Goal: Transaction & Acquisition: Purchase product/service

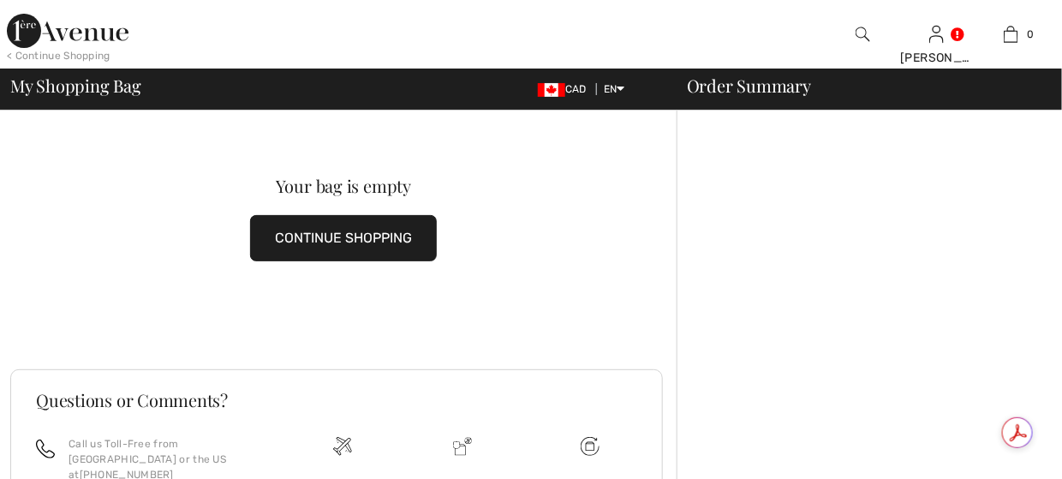
click at [108, 36] on img at bounding box center [68, 31] width 122 height 34
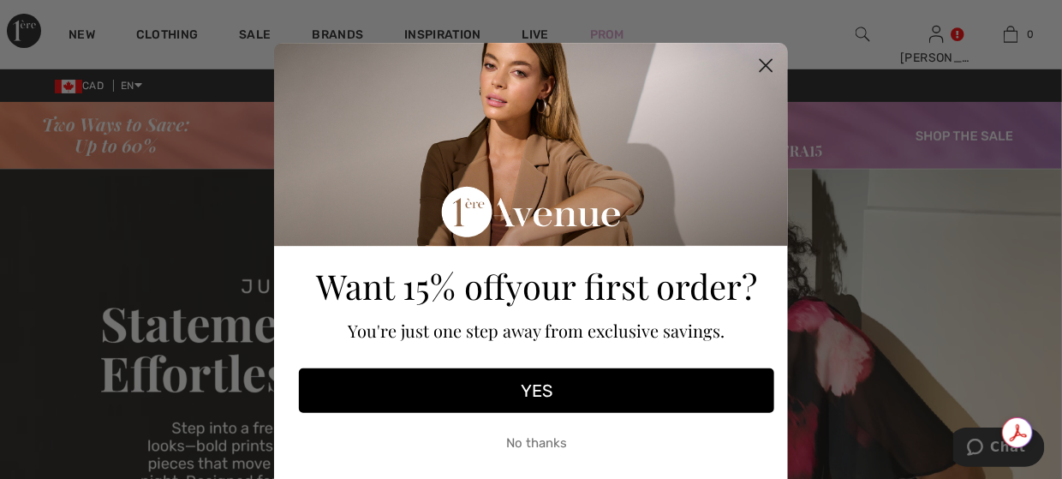
click at [764, 65] on circle "Close dialog" at bounding box center [766, 65] width 28 height 28
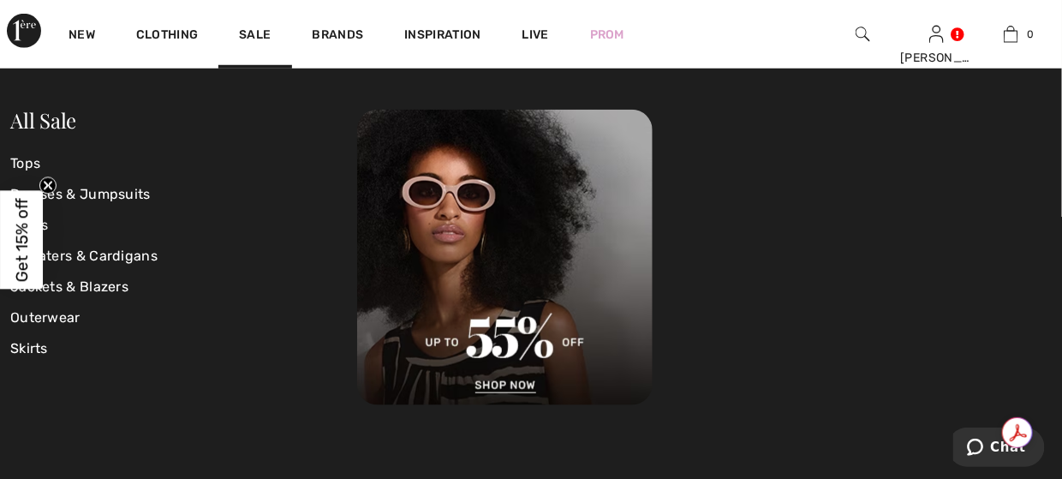
scroll to position [514, 0]
click at [968, 256] on div at bounding box center [704, 257] width 694 height 295
click at [268, 35] on link "Sale" at bounding box center [255, 36] width 32 height 18
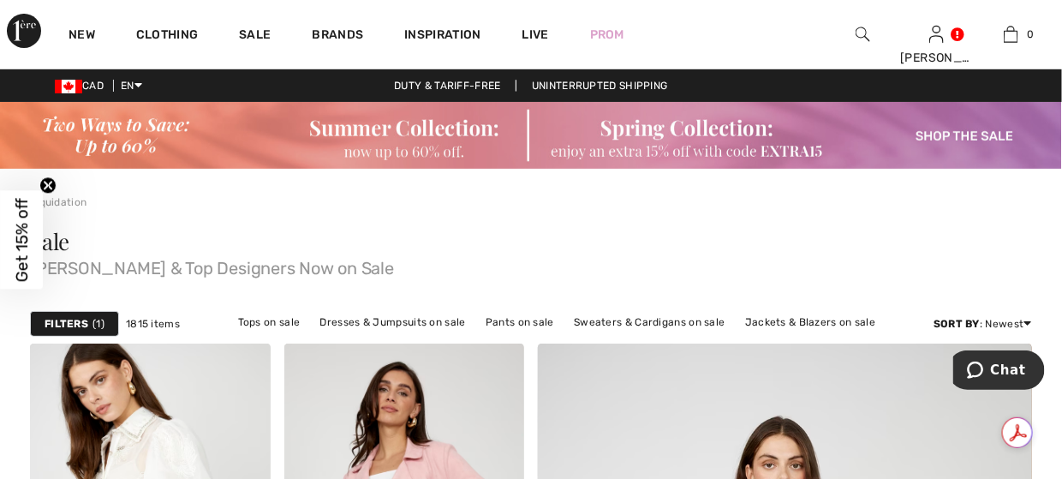
click at [924, 134] on img at bounding box center [531, 135] width 1062 height 67
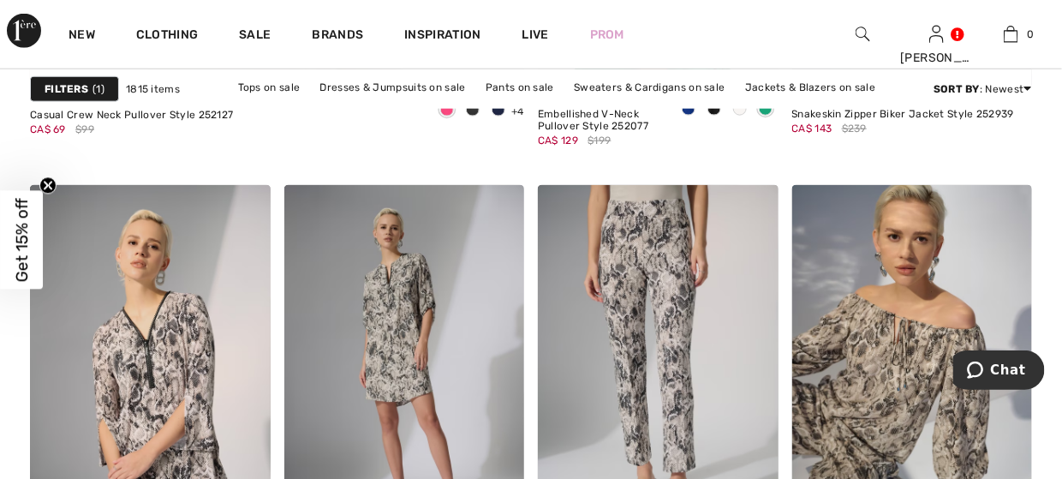
scroll to position [4795, 0]
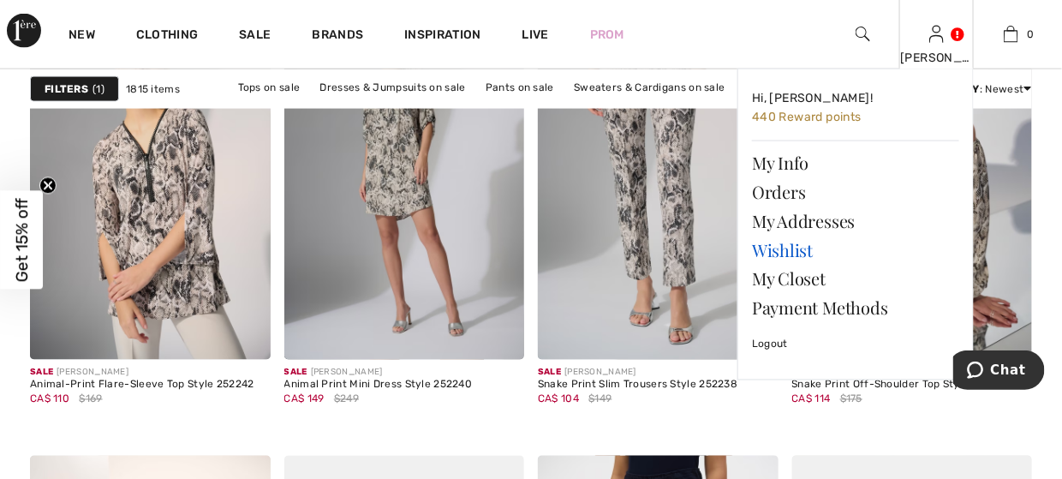
click at [776, 246] on link "Wishlist" at bounding box center [855, 249] width 207 height 29
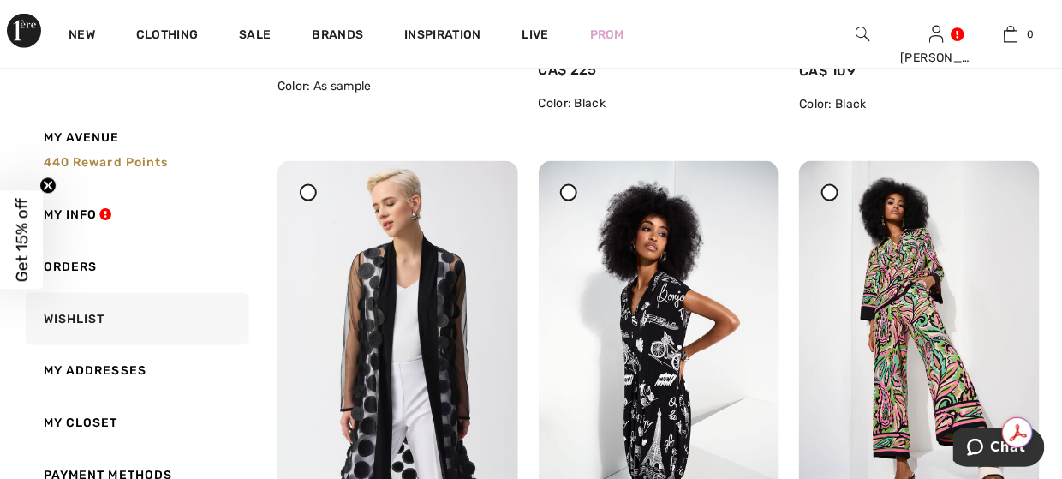
scroll to position [856, 0]
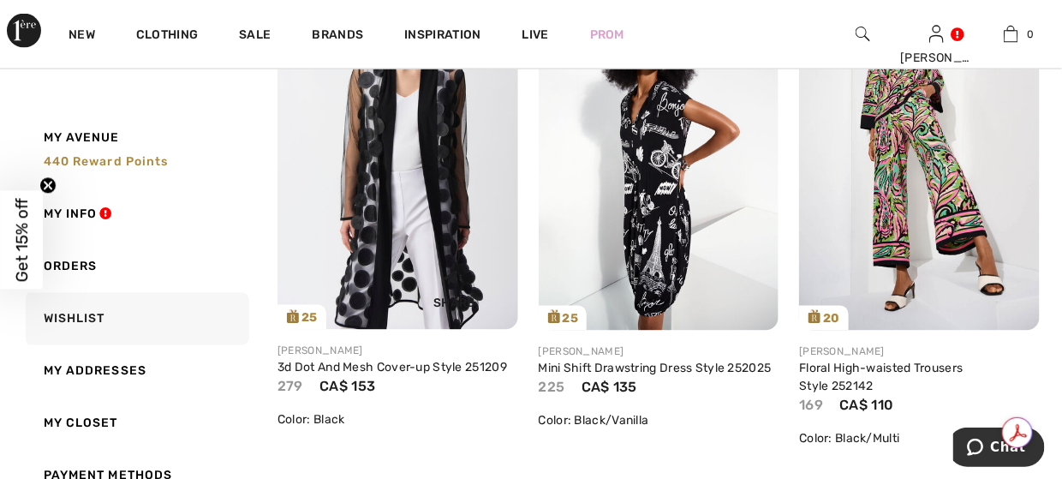
click at [372, 283] on div "Share" at bounding box center [397, 286] width 215 height 61
click at [439, 172] on img at bounding box center [397, 150] width 241 height 360
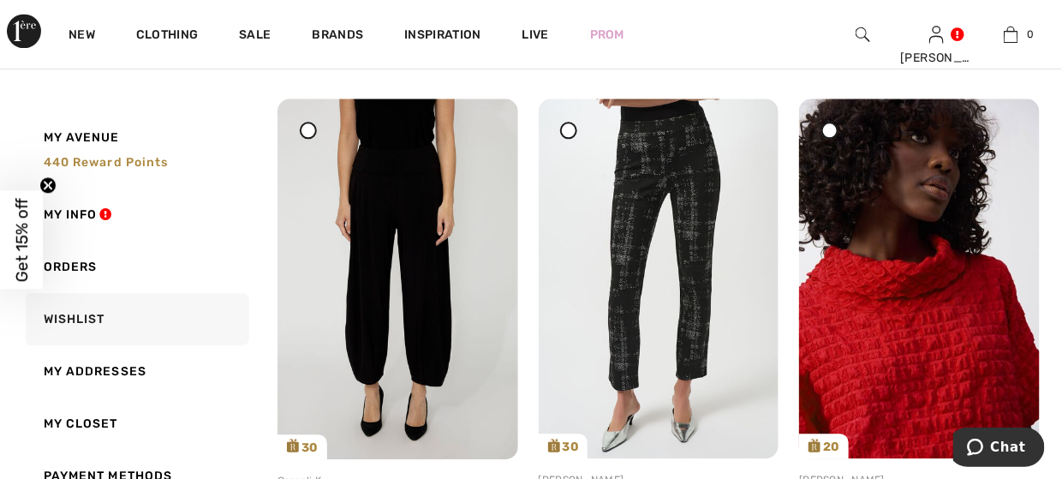
scroll to position [1113, 0]
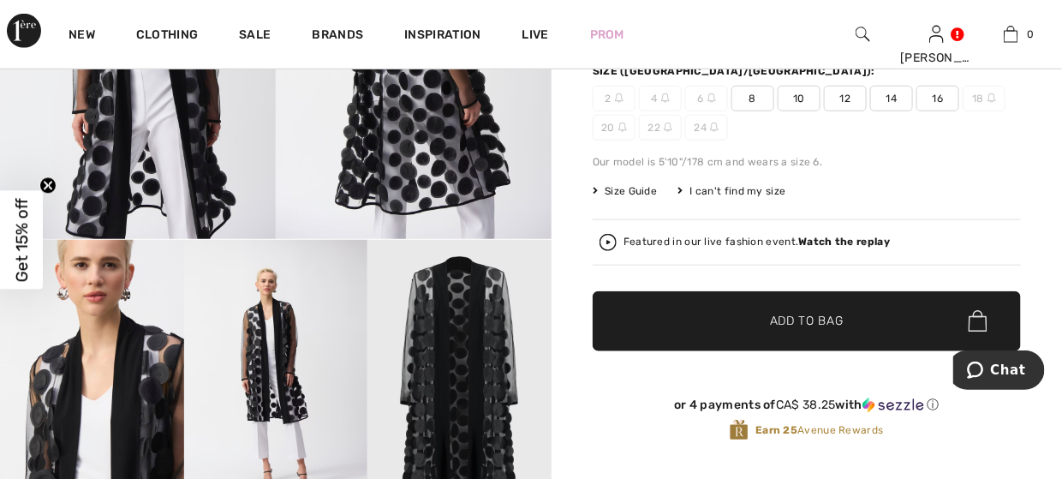
click at [751, 95] on span "8" at bounding box center [752, 99] width 43 height 26
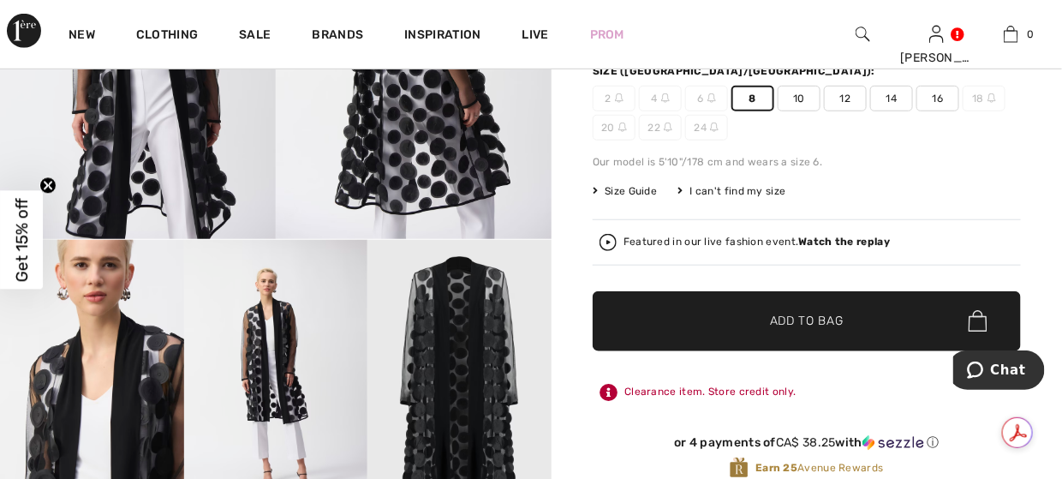
click at [817, 321] on span "Add to Bag" at bounding box center [807, 321] width 74 height 18
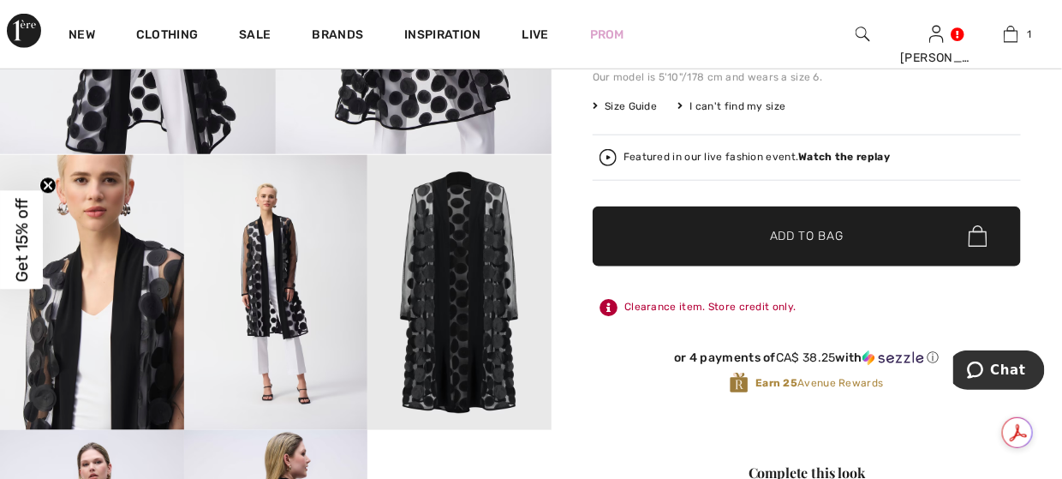
scroll to position [428, 0]
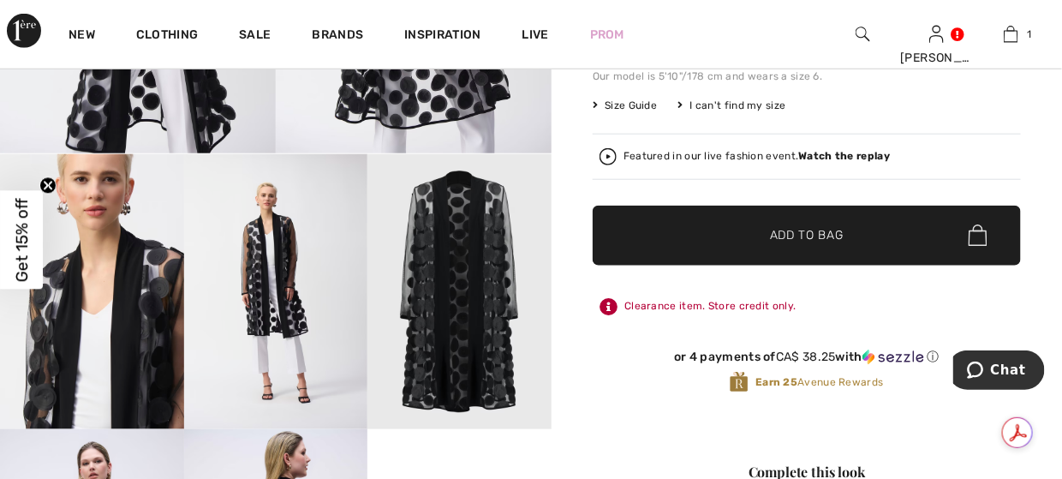
click at [765, 236] on span "✔ Added to Bag" at bounding box center [781, 235] width 104 height 18
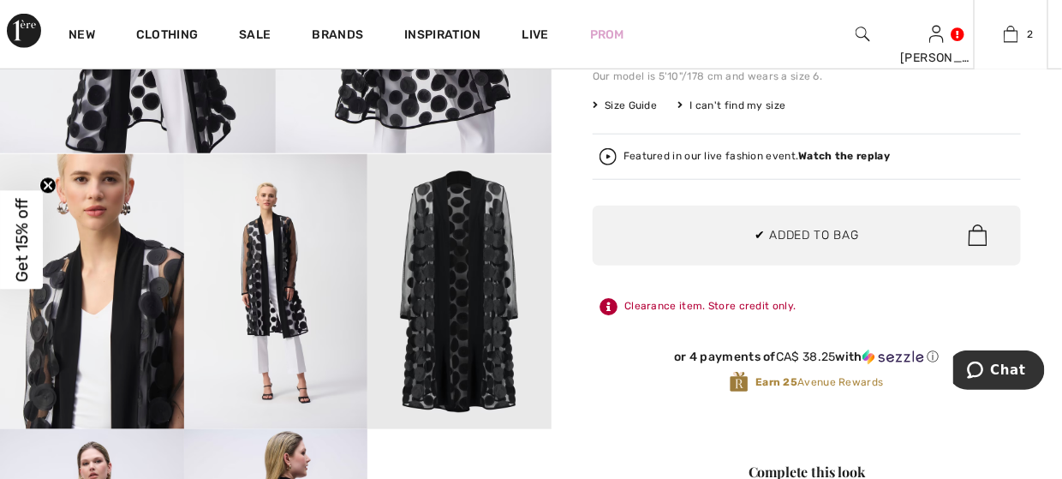
scroll to position [171, 0]
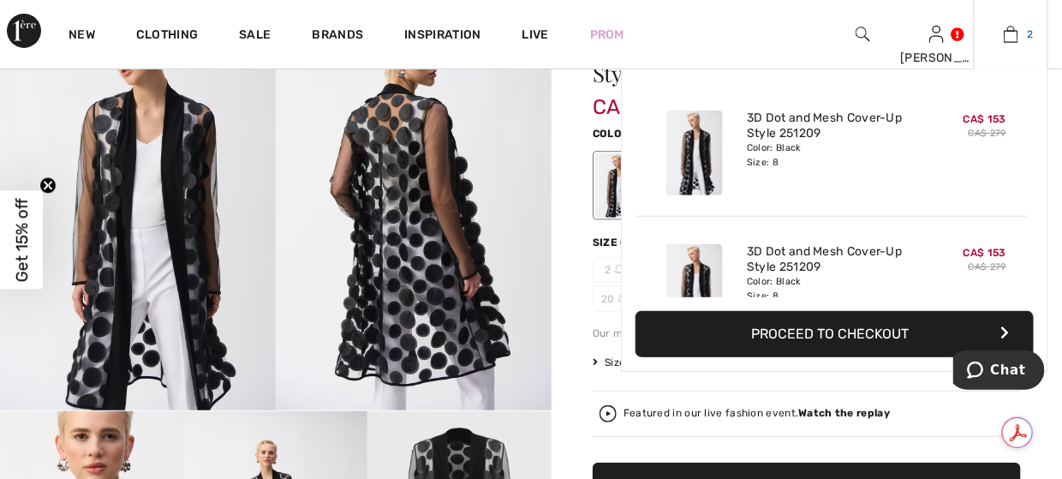
click at [1014, 41] on img at bounding box center [1011, 34] width 15 height 21
click at [809, 331] on button "Proceed to Checkout" at bounding box center [834, 334] width 398 height 46
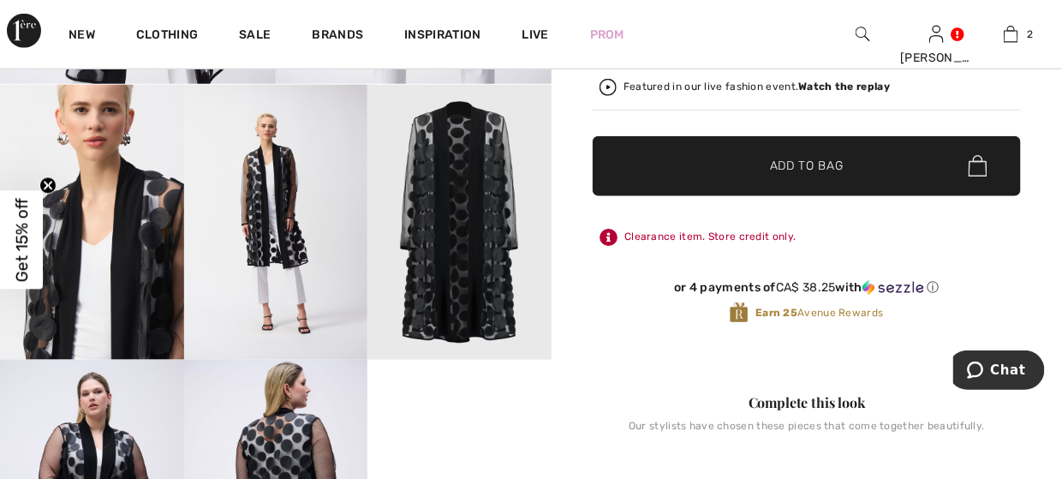
scroll to position [685, 0]
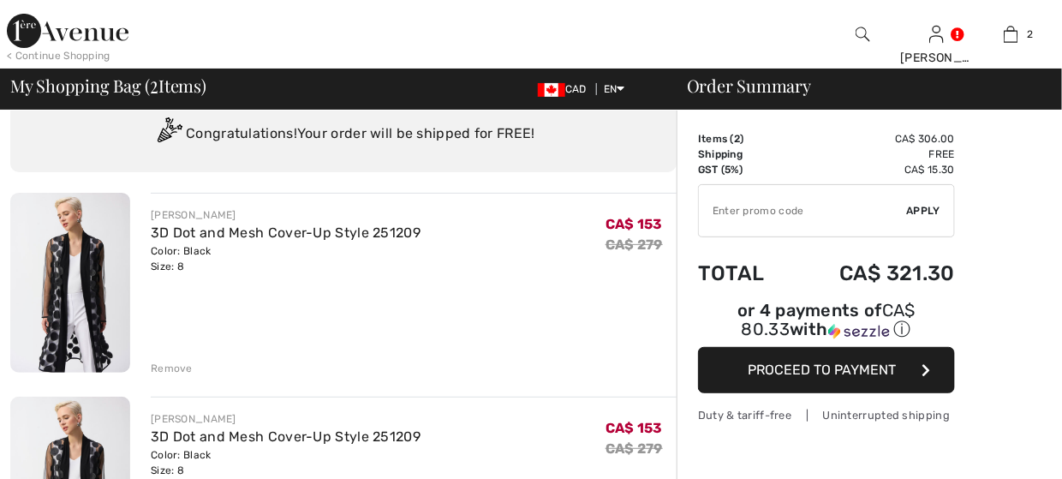
scroll to position [86, 0]
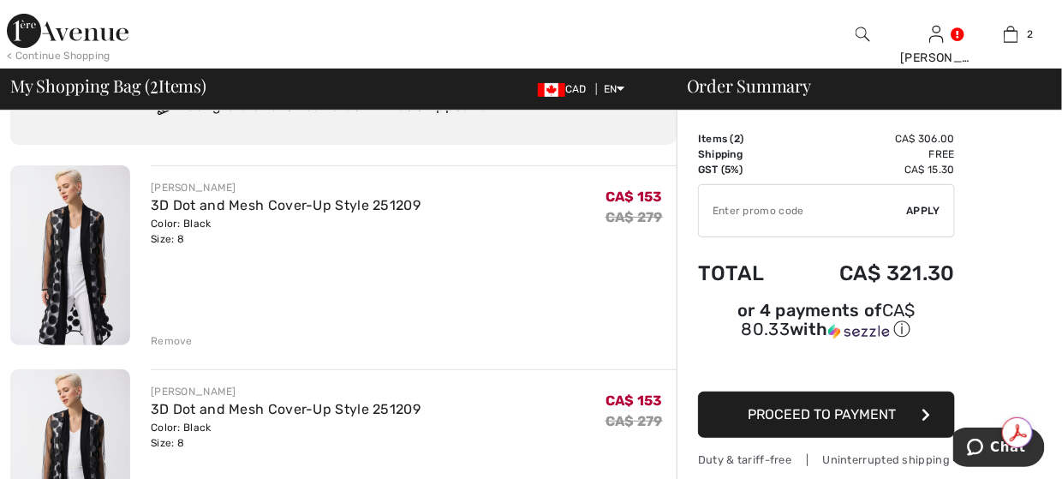
click at [158, 338] on div "Remove" at bounding box center [172, 340] width 42 height 15
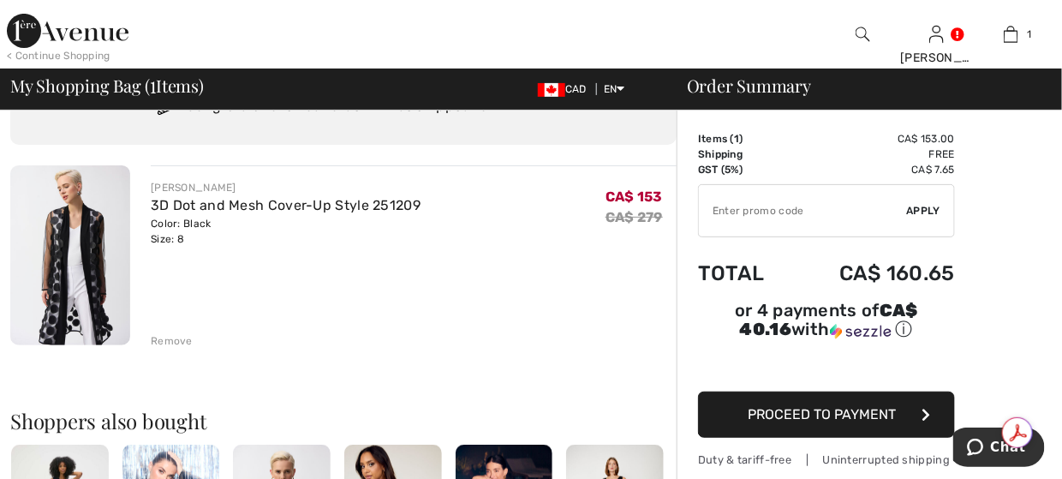
click at [750, 221] on input "TEXT" at bounding box center [803, 210] width 208 height 51
type input "EXTRA15"
click at [916, 213] on span "Apply" at bounding box center [924, 210] width 34 height 15
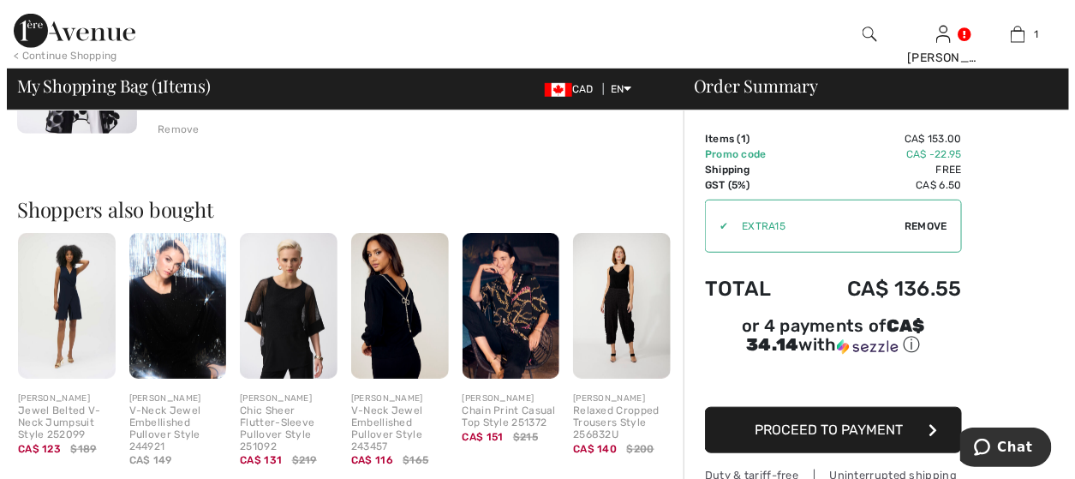
scroll to position [0, 0]
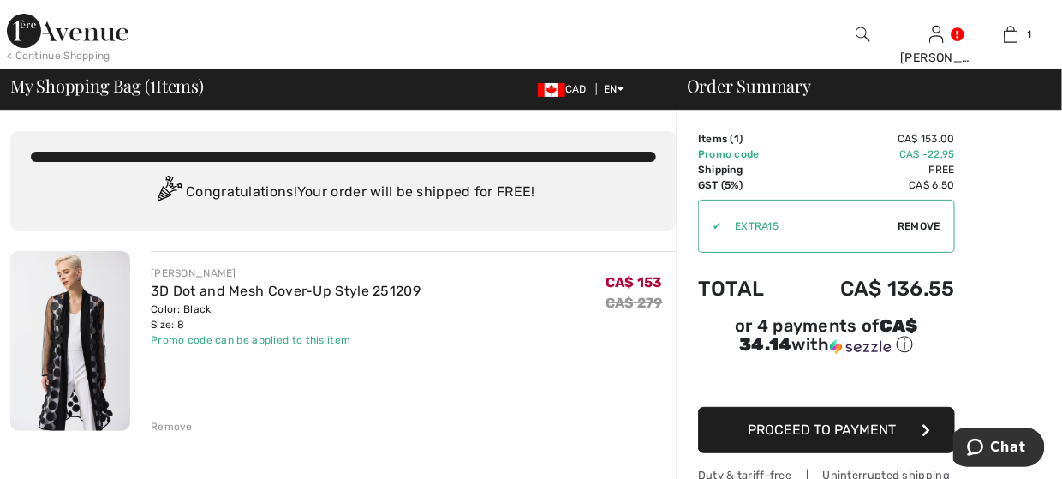
click at [862, 41] on img at bounding box center [862, 34] width 15 height 21
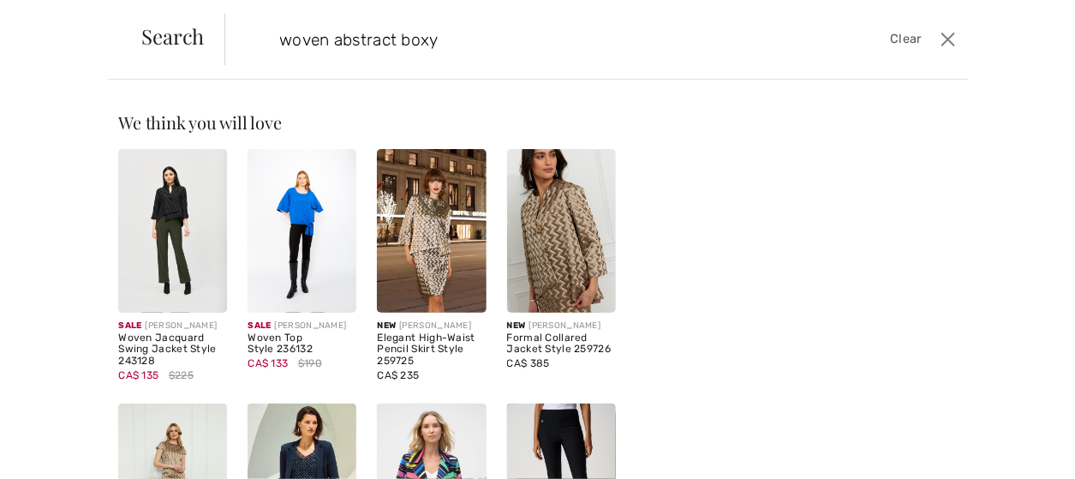
type input "woven abstract boxy"
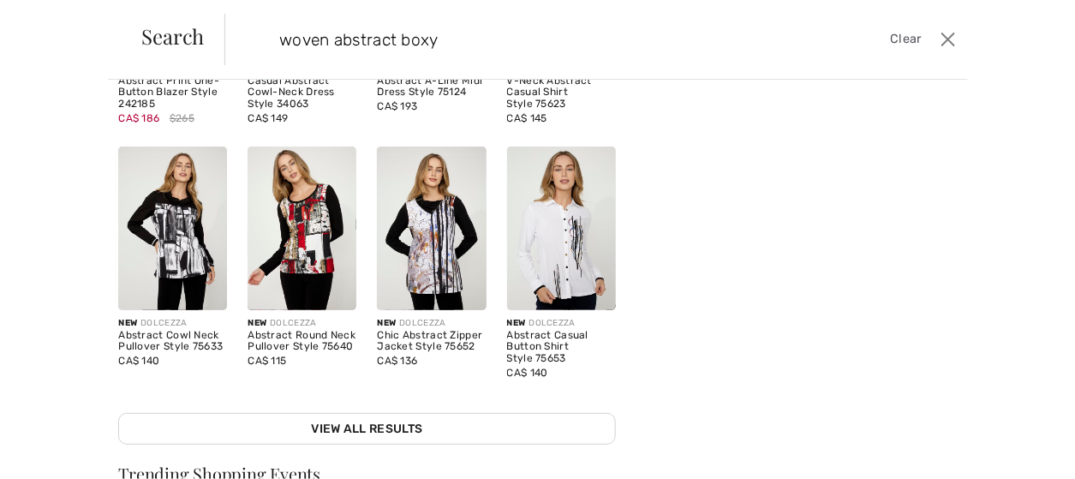
scroll to position [428, 0]
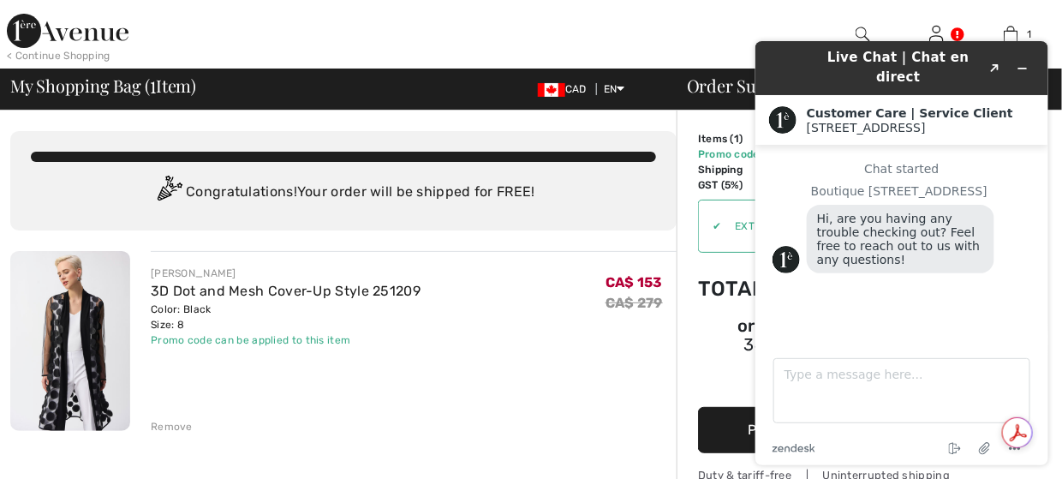
click at [640, 33] on div at bounding box center [400, 34] width 531 height 69
click at [855, 29] on div "Live Chat | Chat en direct Created with Sketch. Customer Care | Service Client …" at bounding box center [901, 252] width 320 height 451
click at [856, 33] on div "Live Chat | Chat en direct Created with Sketch. Customer Care | Service Client …" at bounding box center [901, 252] width 320 height 451
click at [989, 63] on icon "Created with Sketch." at bounding box center [994, 67] width 10 height 9
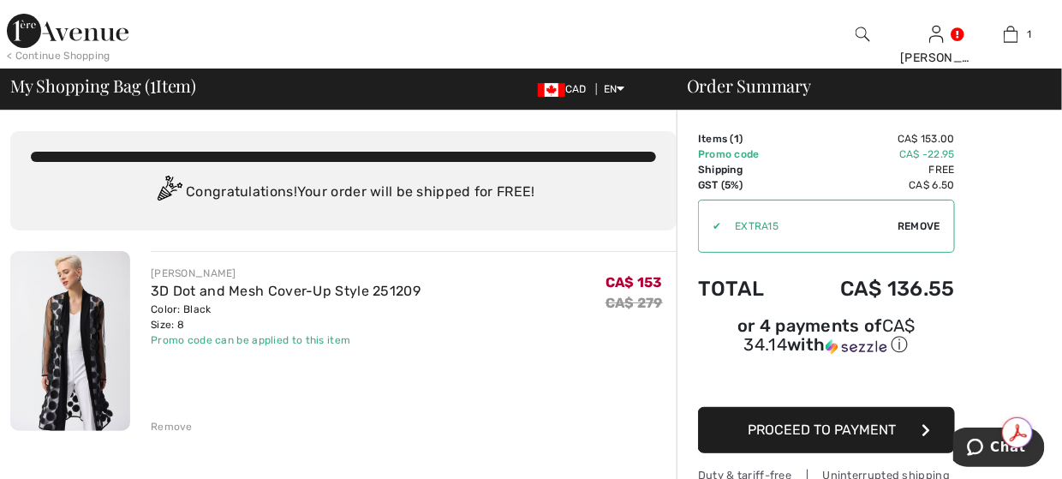
click at [170, 423] on div "Remove" at bounding box center [172, 426] width 42 height 15
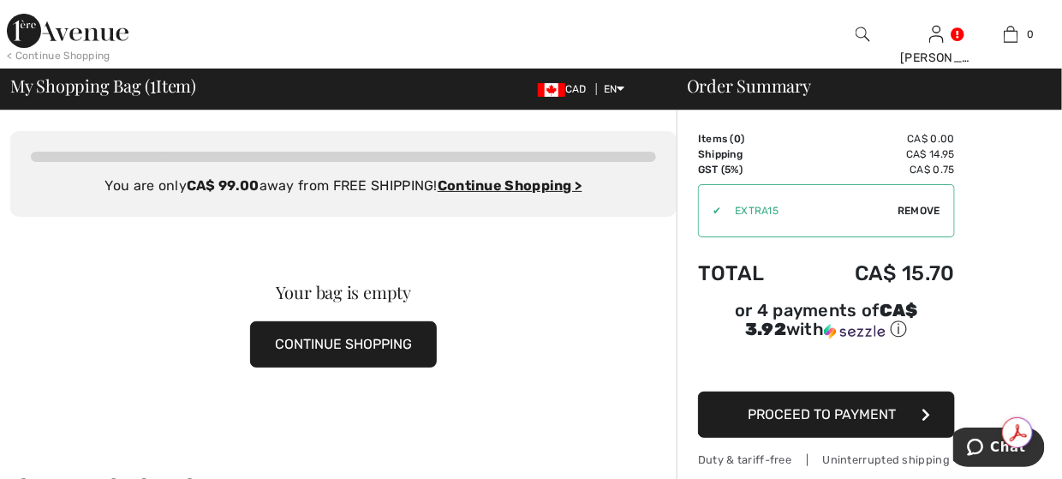
click at [867, 33] on img at bounding box center [862, 34] width 15 height 21
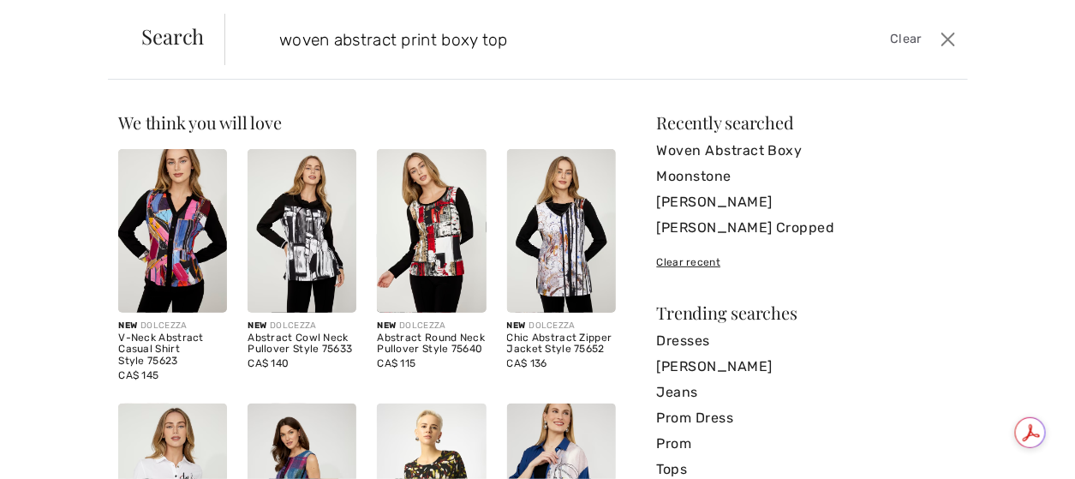
type input "woven abstract print boxy top"
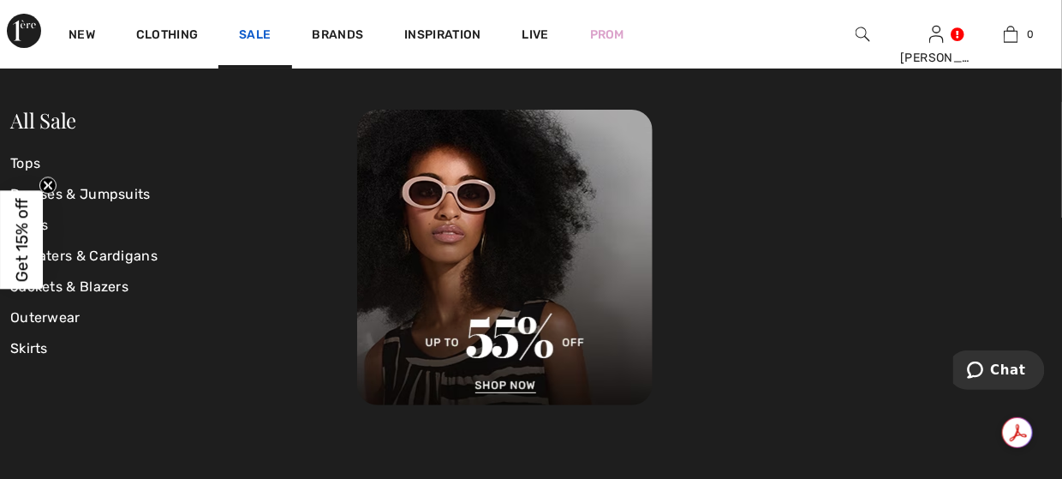
click at [247, 33] on link "Sale" at bounding box center [255, 36] width 32 height 18
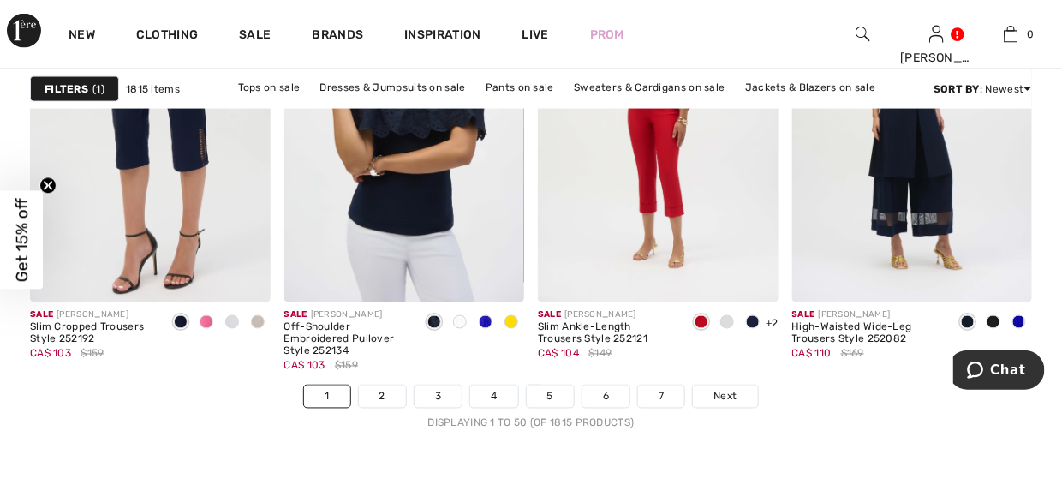
scroll to position [7107, 0]
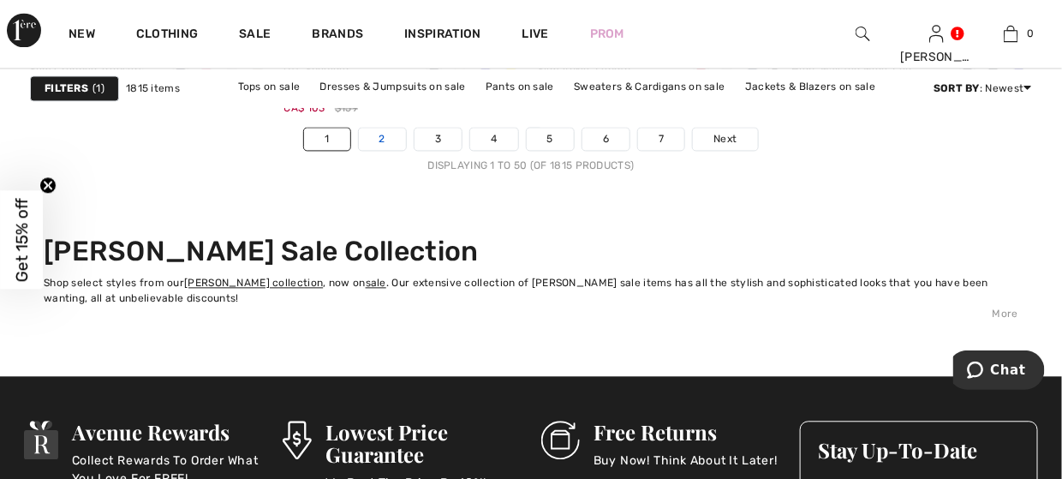
click at [399, 140] on link "2" at bounding box center [382, 139] width 47 height 22
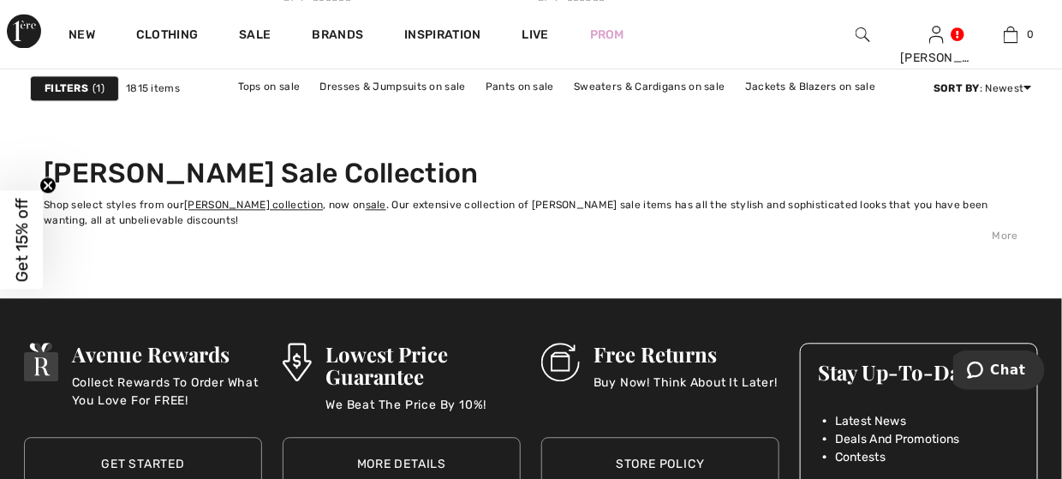
scroll to position [7022, 0]
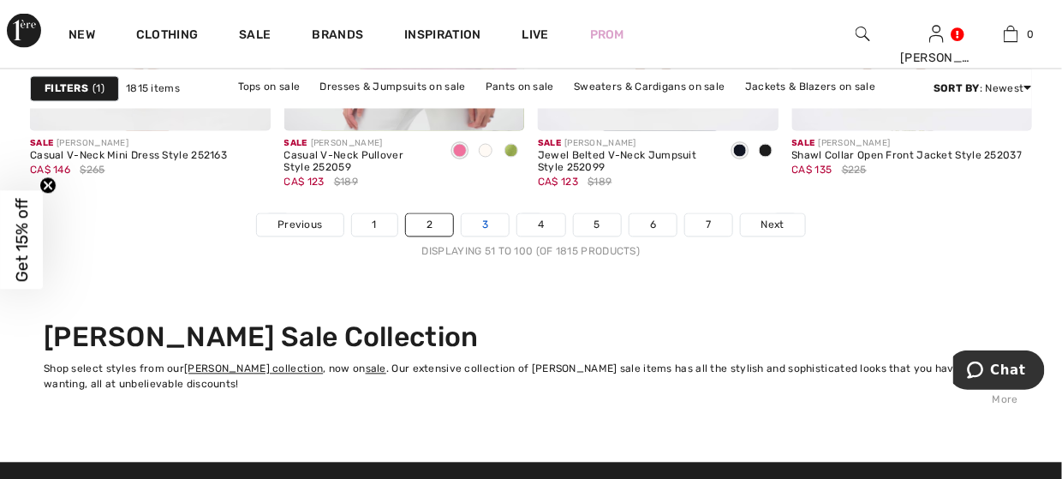
click at [476, 229] on link "3" at bounding box center [485, 225] width 47 height 22
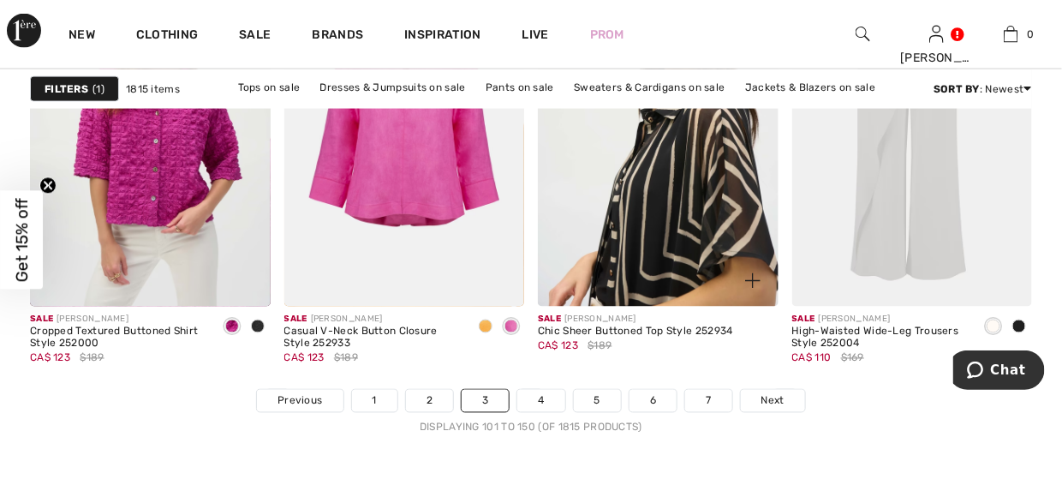
scroll to position [6936, 0]
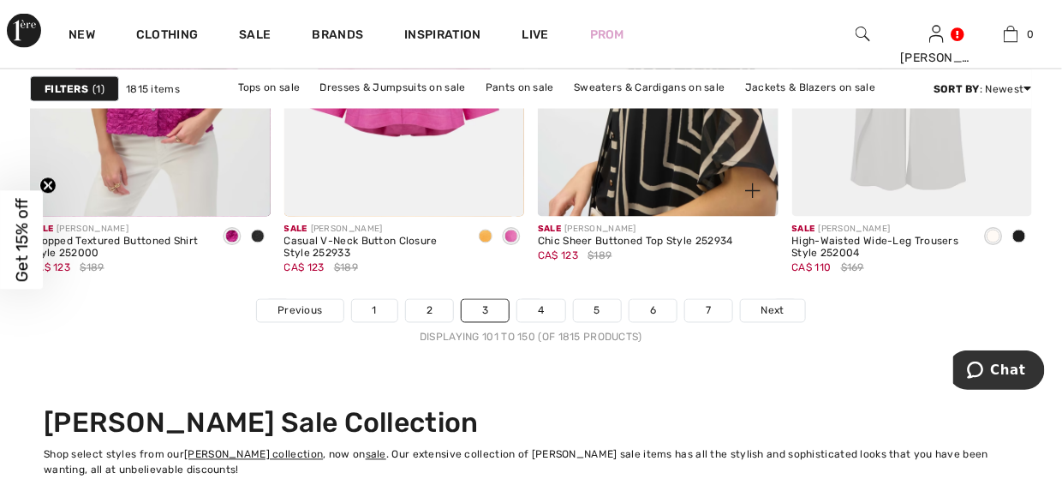
click at [683, 163] on img at bounding box center [658, 37] width 241 height 361
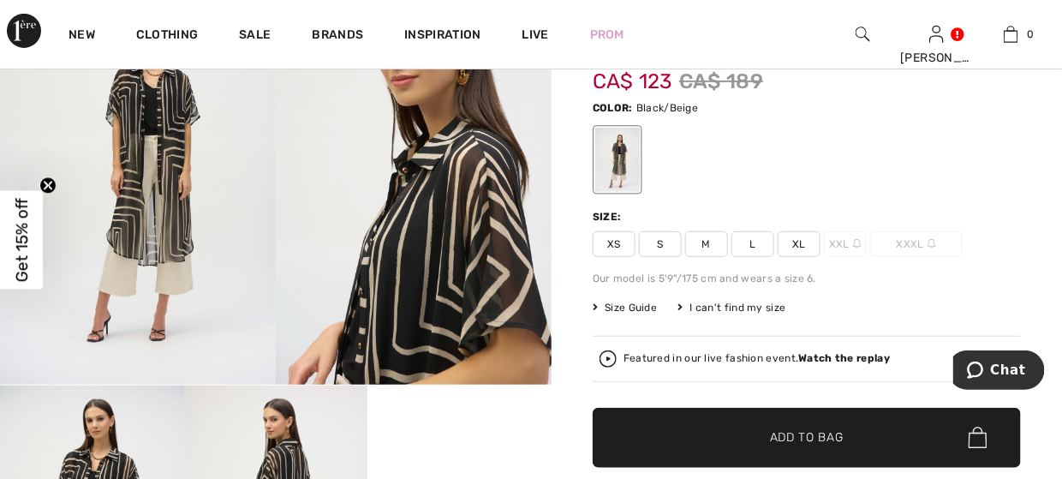
scroll to position [171, 0]
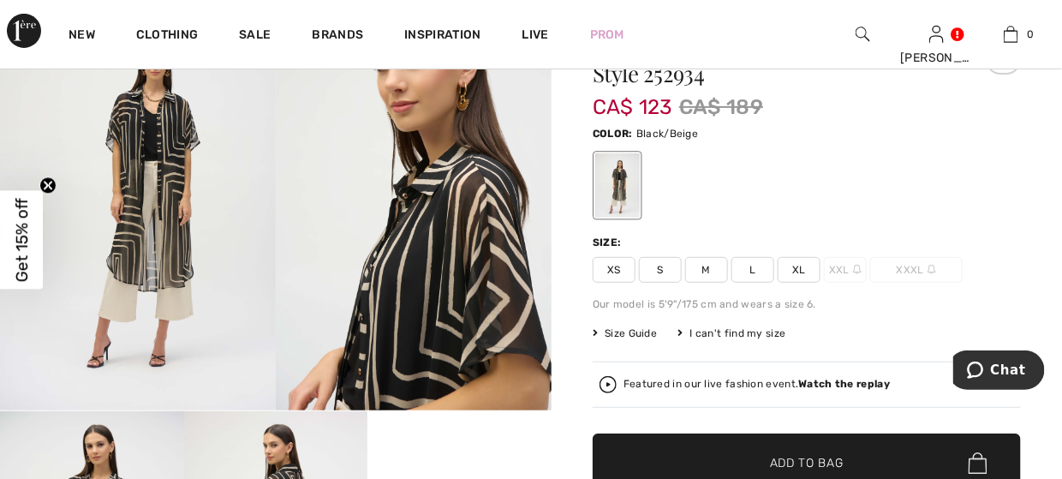
click at [713, 270] on span "M" at bounding box center [706, 270] width 43 height 26
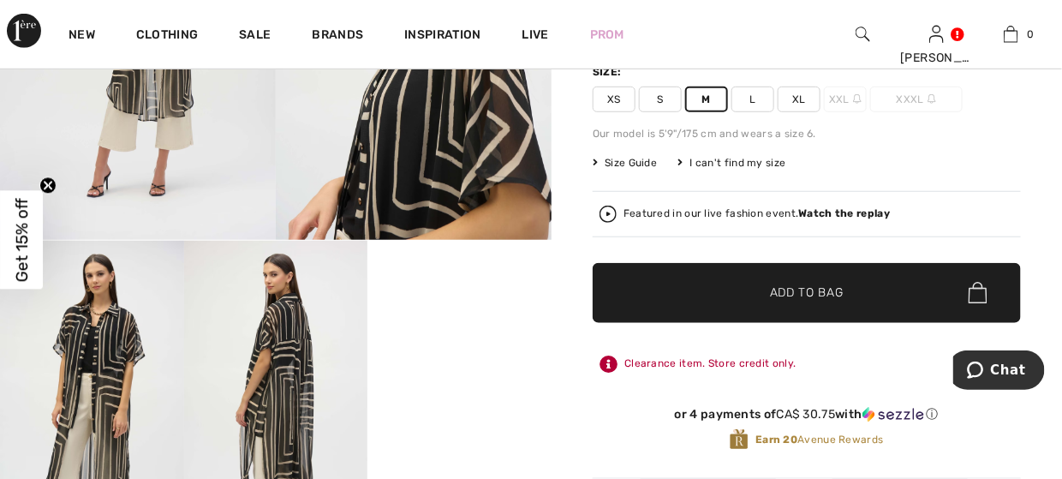
scroll to position [343, 0]
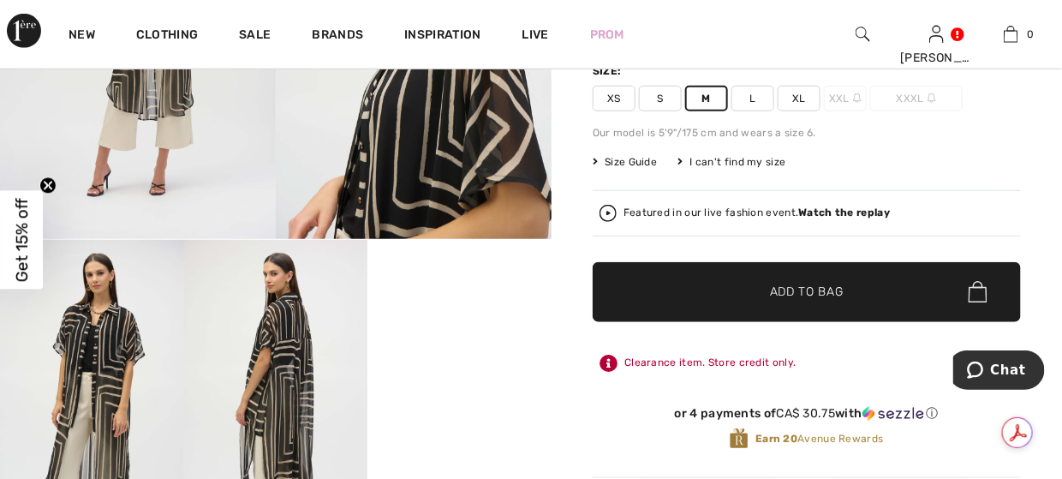
click at [831, 286] on span "Add to Bag" at bounding box center [807, 292] width 74 height 18
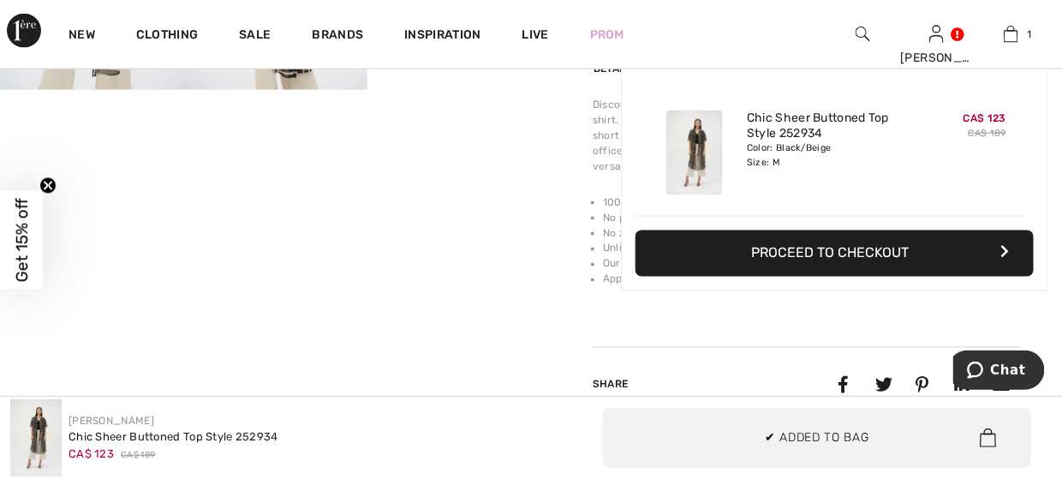
scroll to position [771, 0]
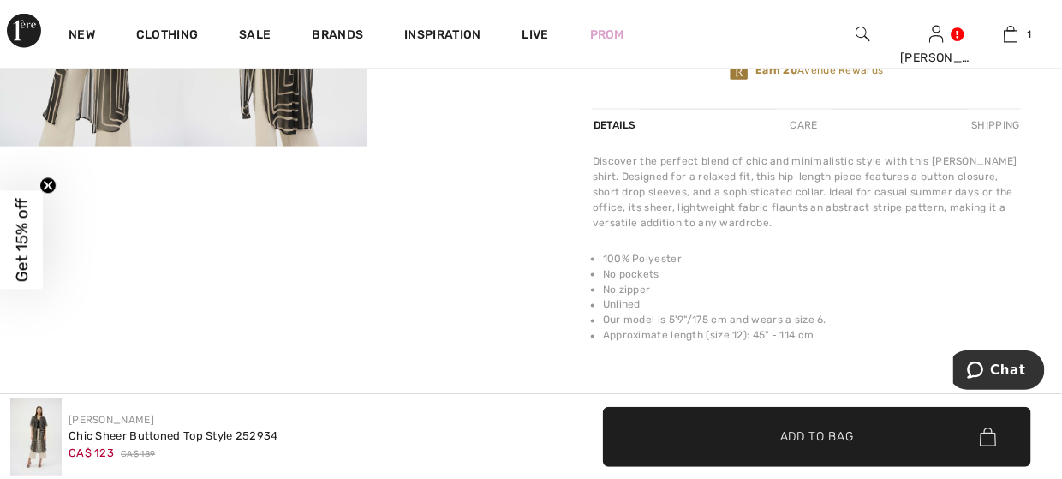
scroll to position [685, 0]
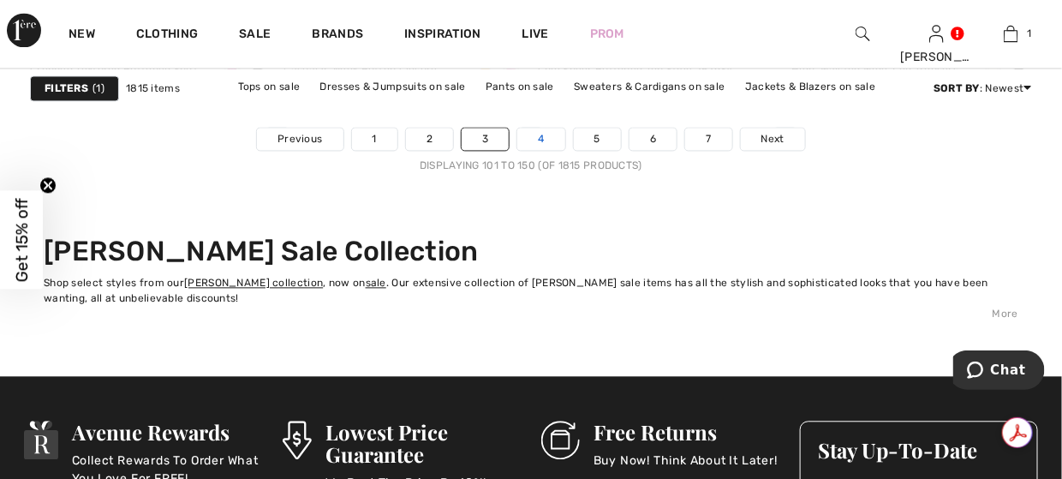
click at [527, 139] on link "4" at bounding box center [540, 139] width 47 height 22
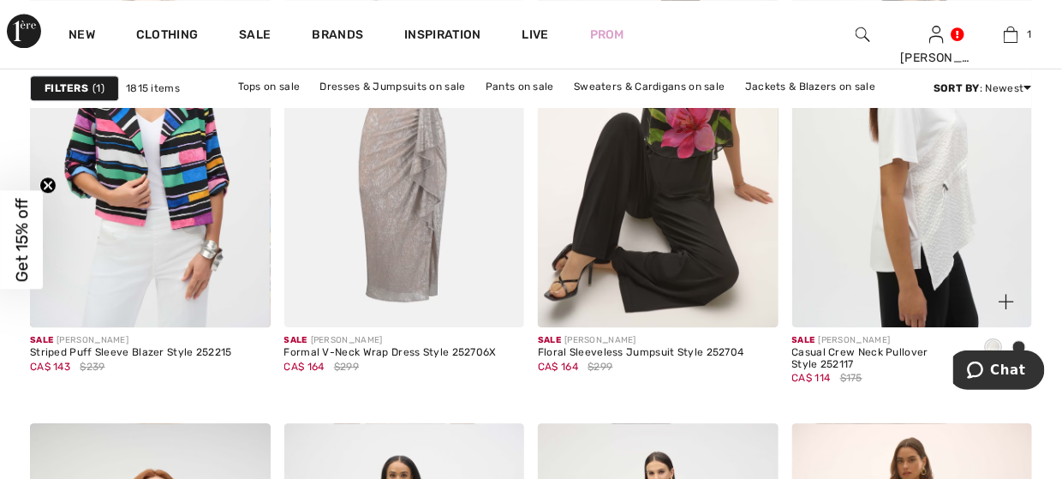
scroll to position [1370, 0]
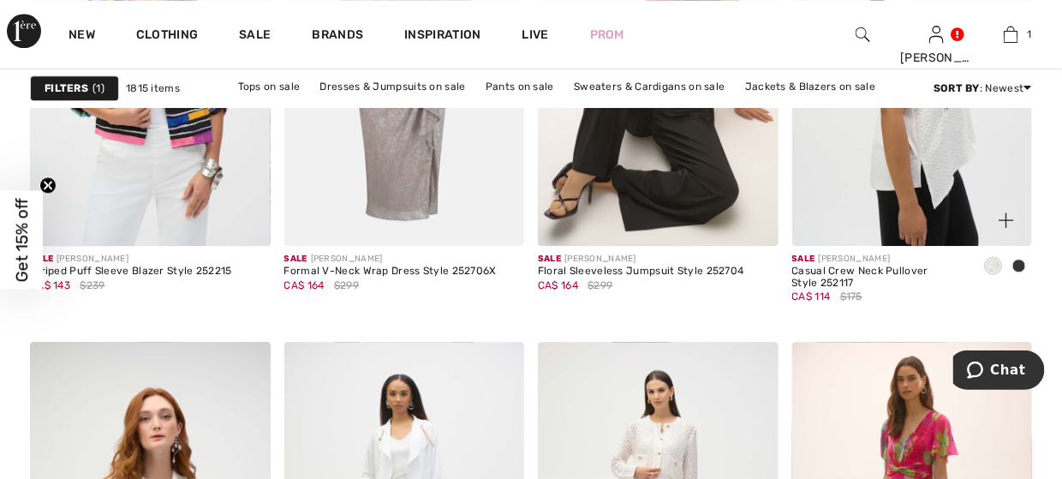
click at [921, 164] on img at bounding box center [912, 65] width 241 height 361
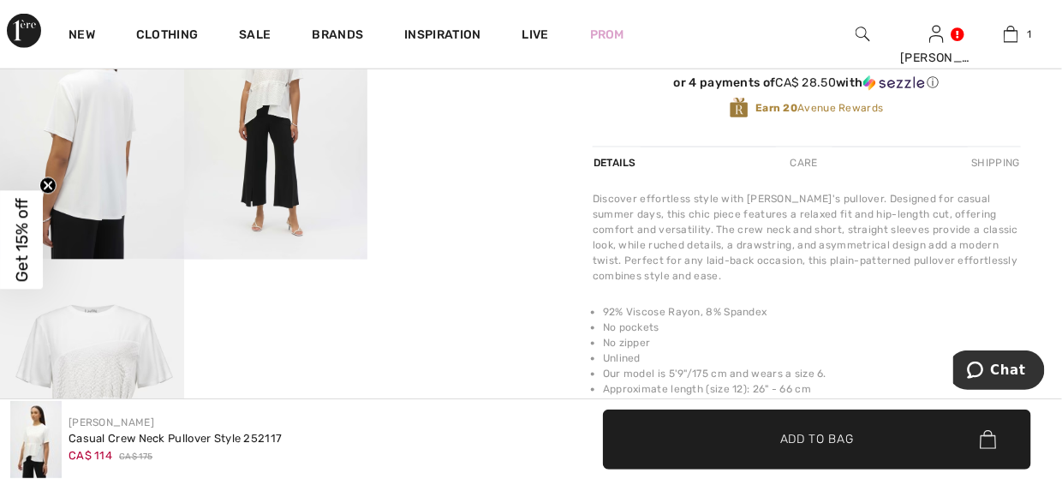
scroll to position [599, 0]
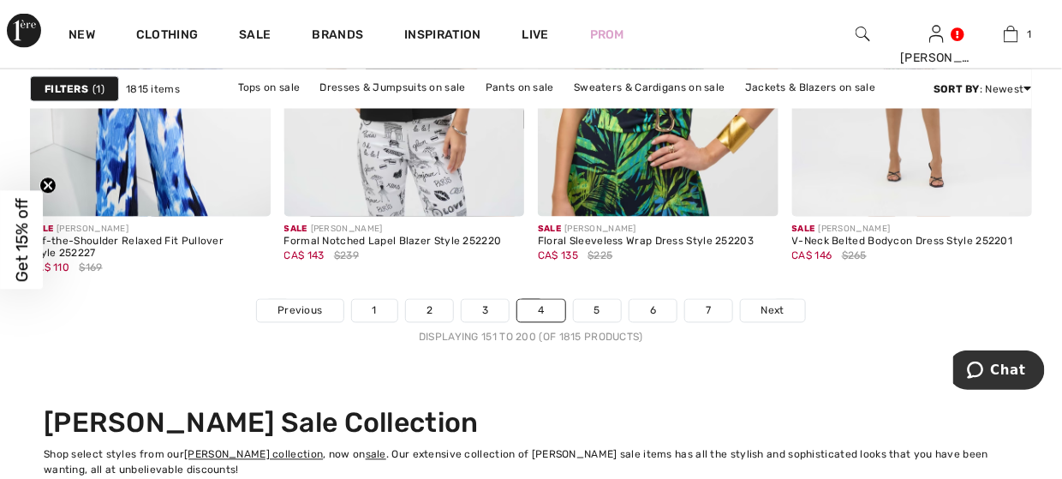
scroll to position [7107, 0]
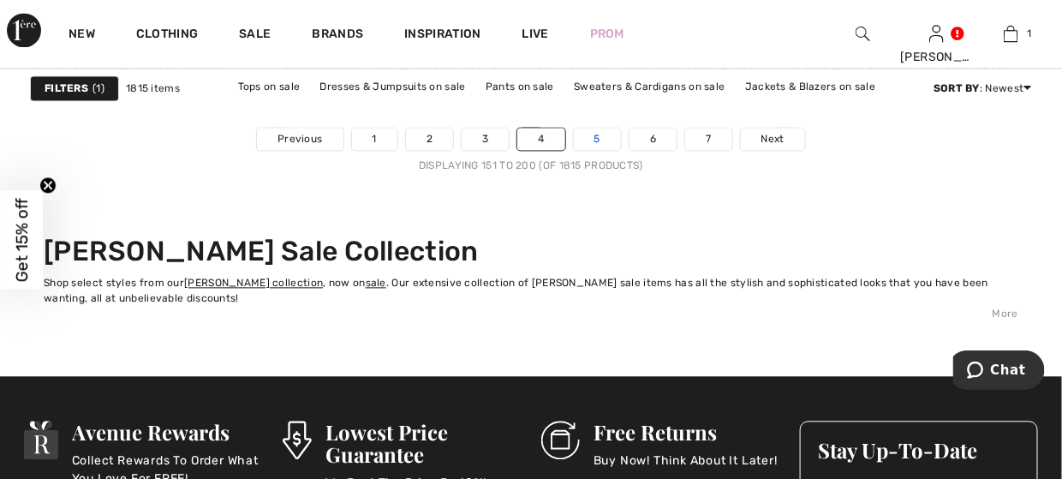
click at [586, 136] on link "5" at bounding box center [597, 139] width 47 height 22
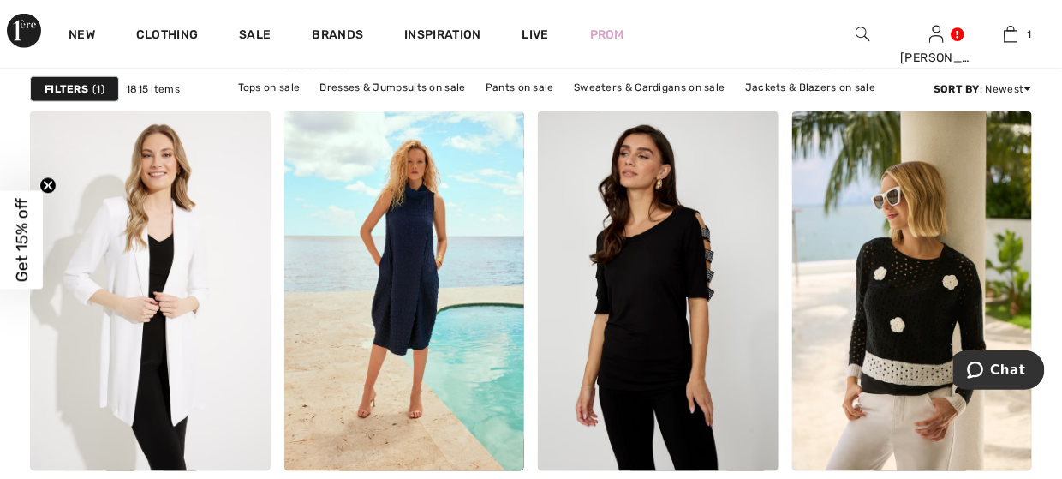
scroll to position [6851, 0]
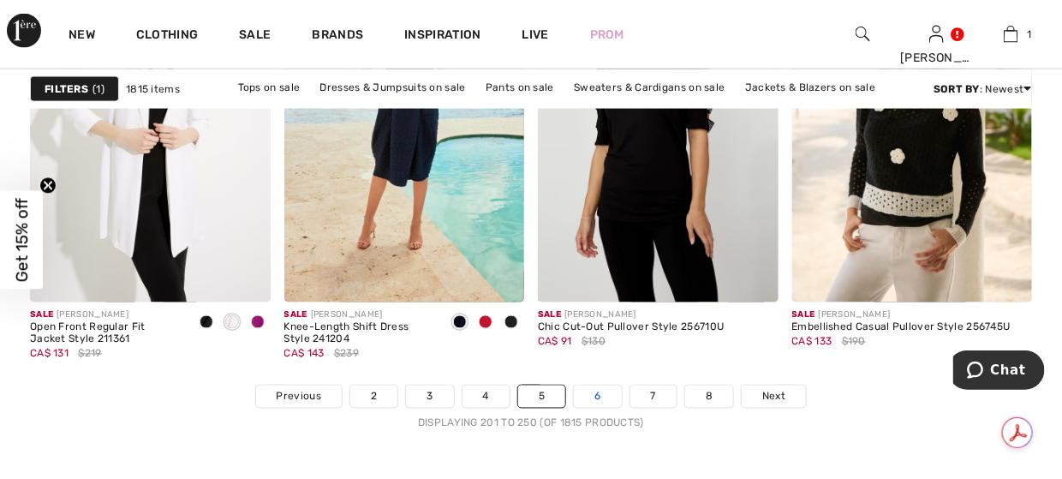
click at [602, 401] on link "6" at bounding box center [597, 396] width 47 height 22
click at [1041, 434] on icon at bounding box center [1041, 432] width 12 height 13
click at [589, 399] on link "6" at bounding box center [597, 396] width 47 height 22
click at [773, 400] on span "Next" at bounding box center [773, 396] width 23 height 15
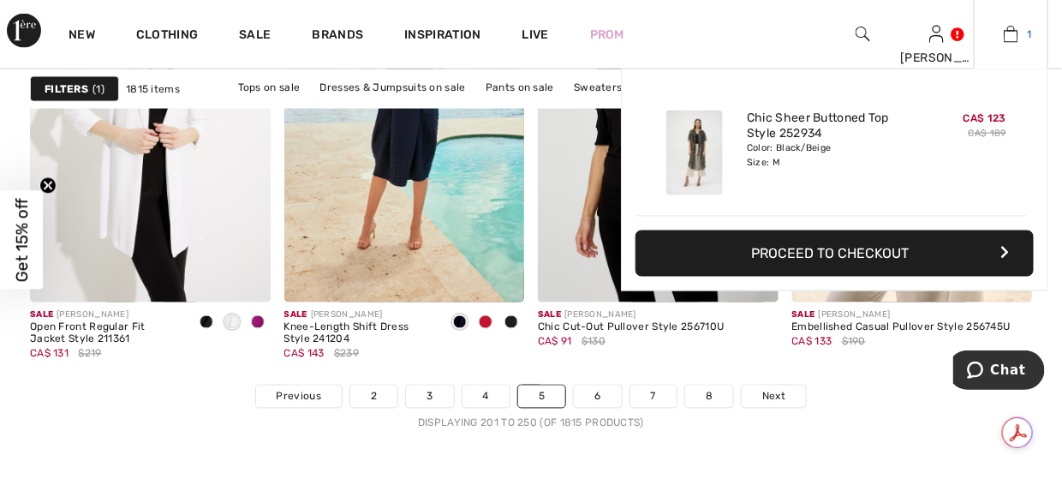
click at [1006, 31] on img at bounding box center [1011, 34] width 15 height 21
